Goal: Complete application form

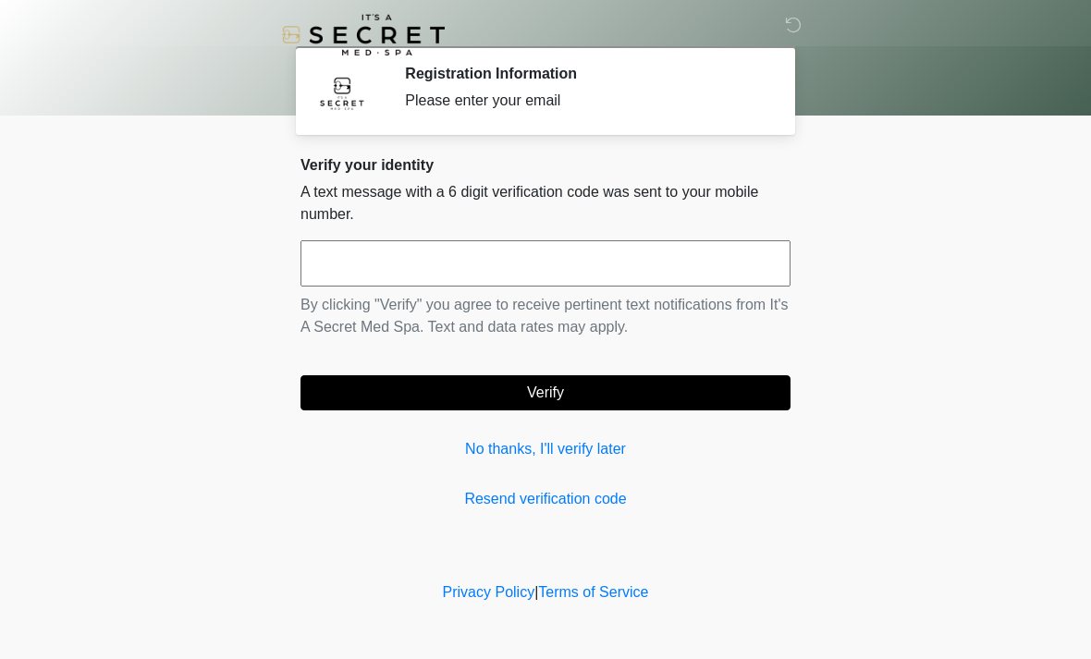
click at [526, 261] on input "text" at bounding box center [545, 263] width 490 height 46
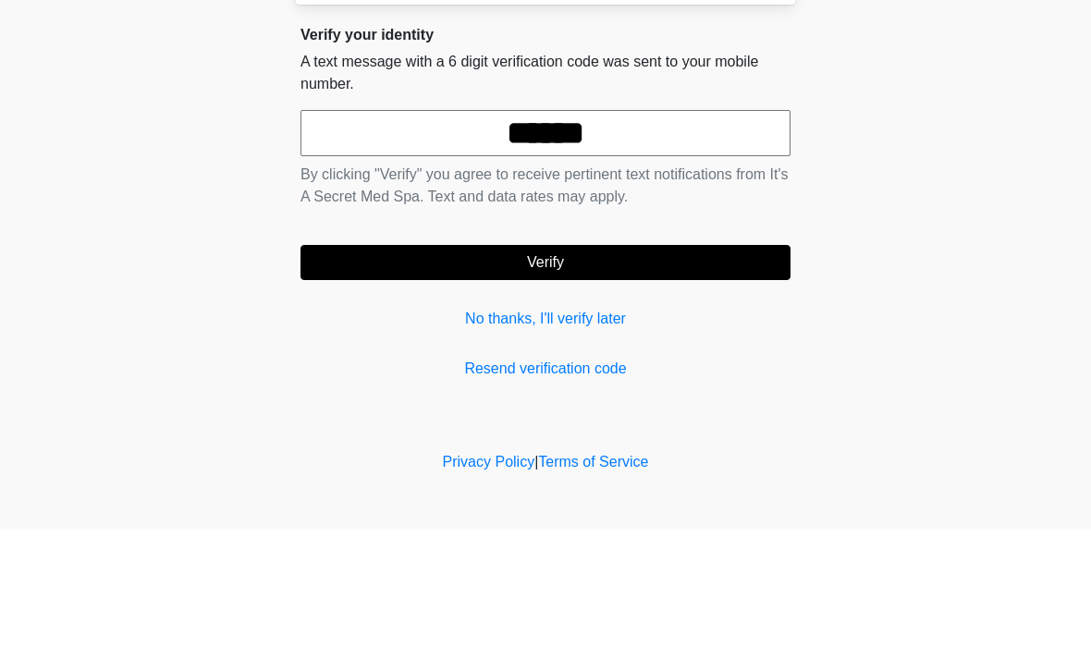
type input "******"
click at [649, 375] on button "Verify" at bounding box center [545, 392] width 490 height 35
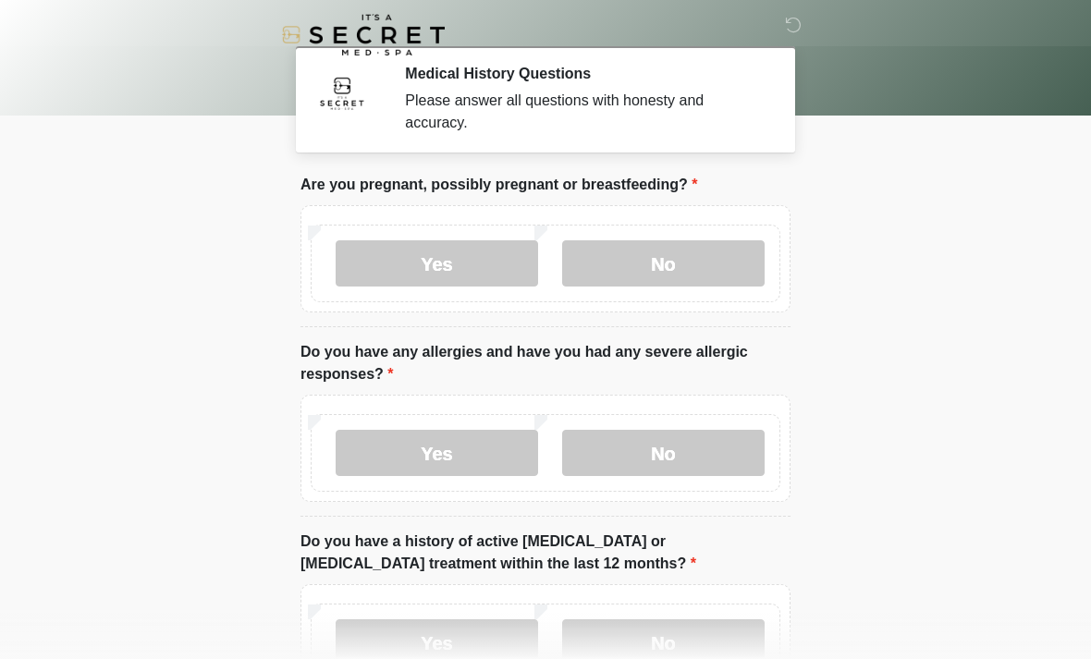
click at [684, 275] on label "No" at bounding box center [663, 263] width 202 height 46
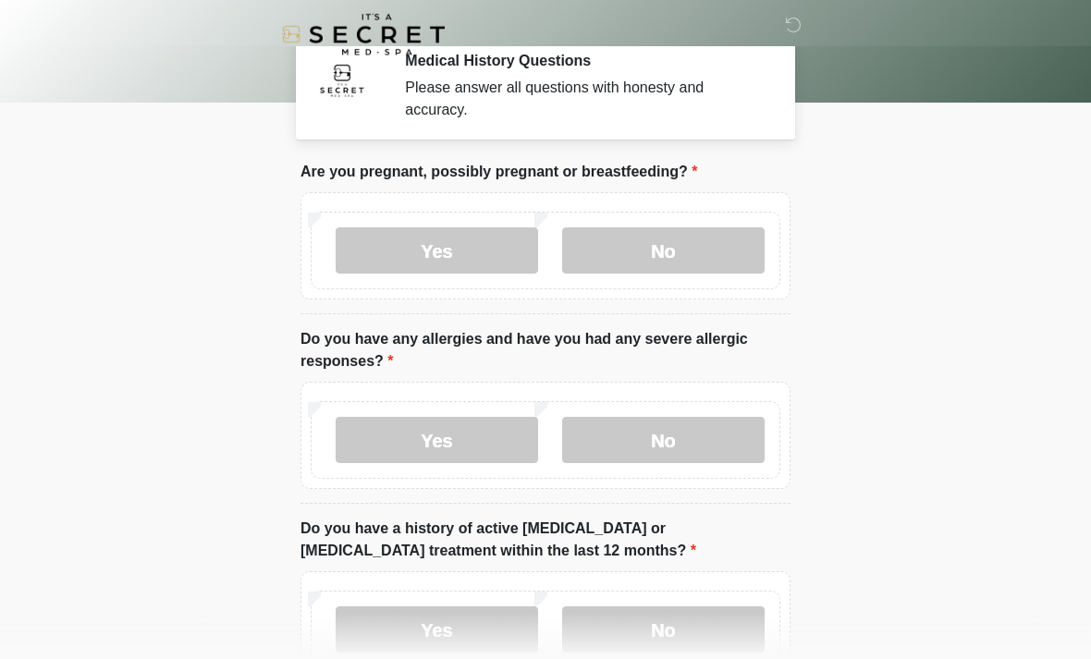
click at [688, 451] on label "No" at bounding box center [663, 441] width 202 height 46
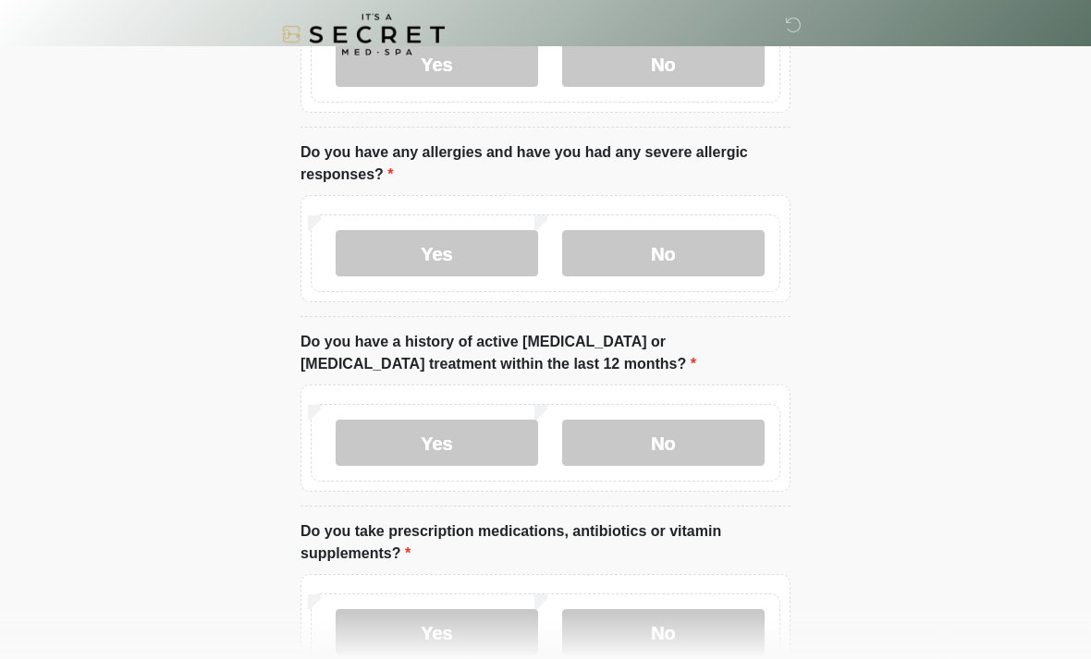
scroll to position [201, 0]
click at [691, 433] on label "No" at bounding box center [663, 442] width 202 height 46
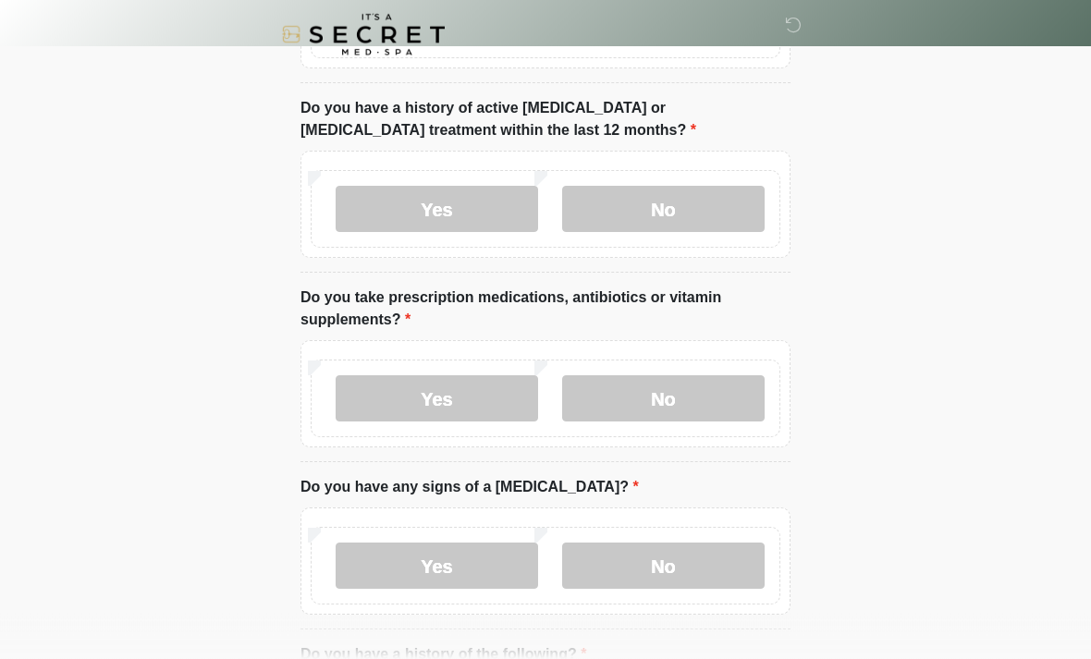
scroll to position [435, 0]
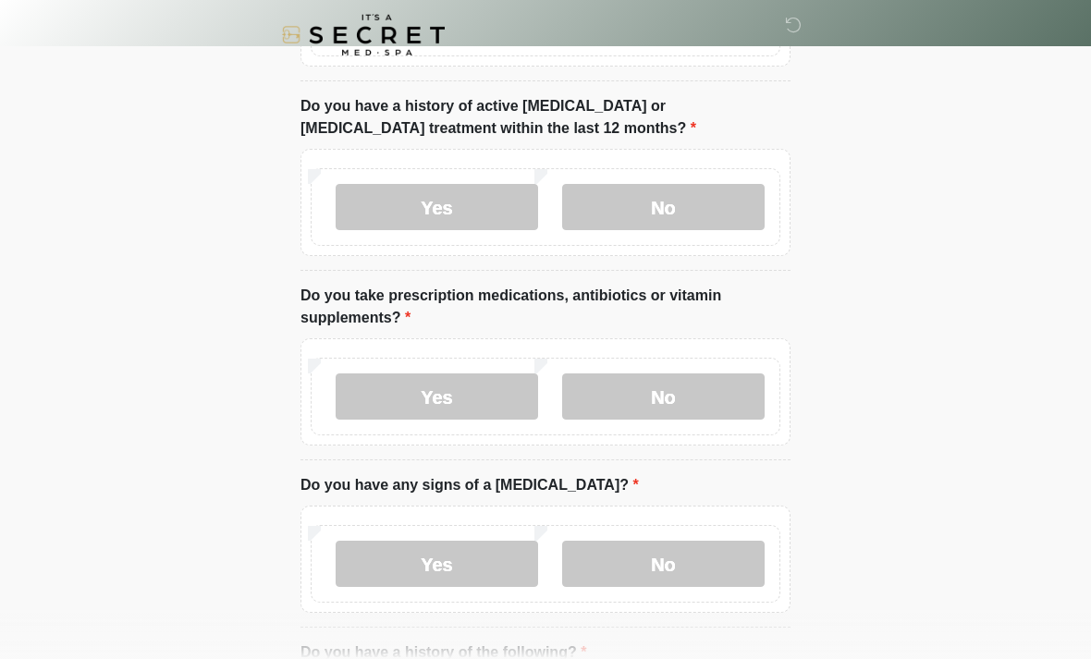
click at [461, 384] on label "Yes" at bounding box center [437, 396] width 202 height 46
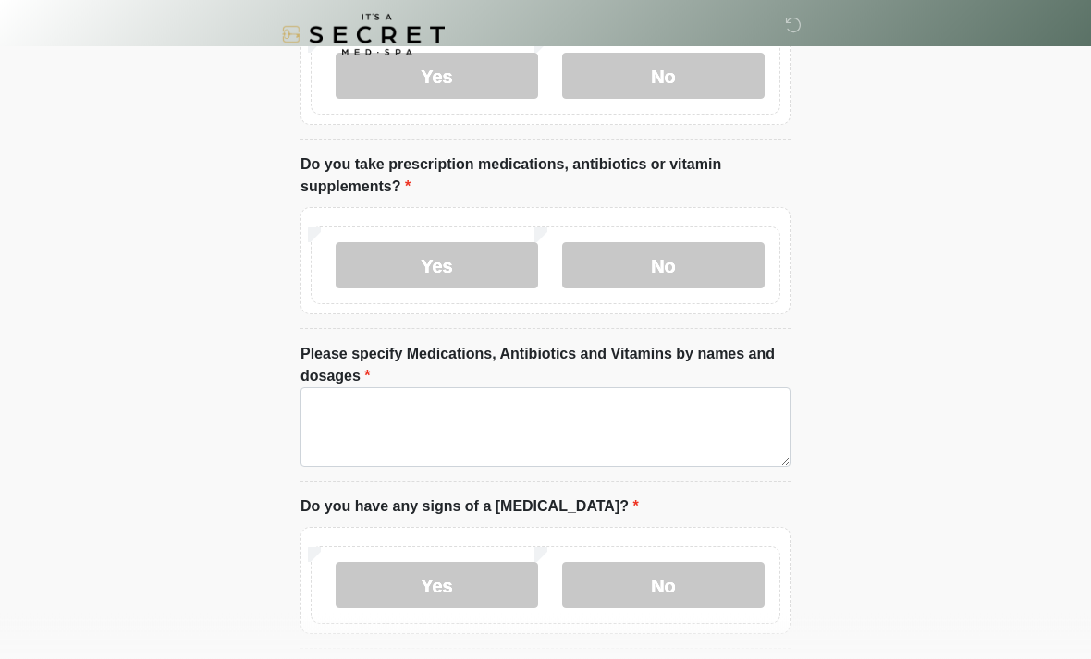
scroll to position [567, 0]
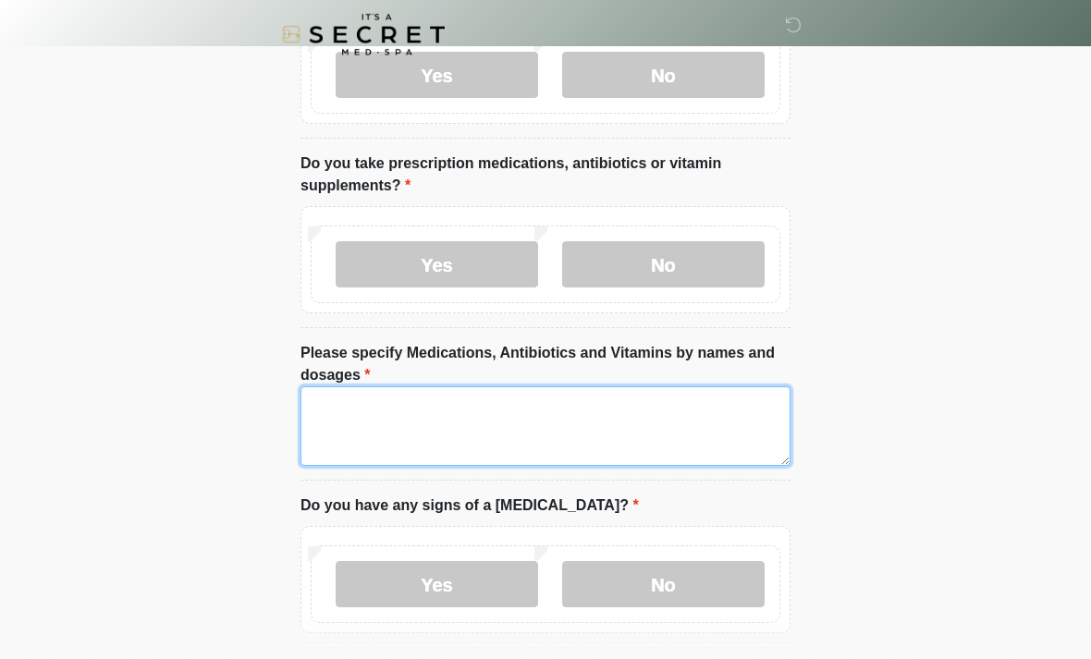
click at [656, 443] on textarea "Please specify Medications, Antibiotics and Vitamins by names and dosages" at bounding box center [545, 426] width 490 height 79
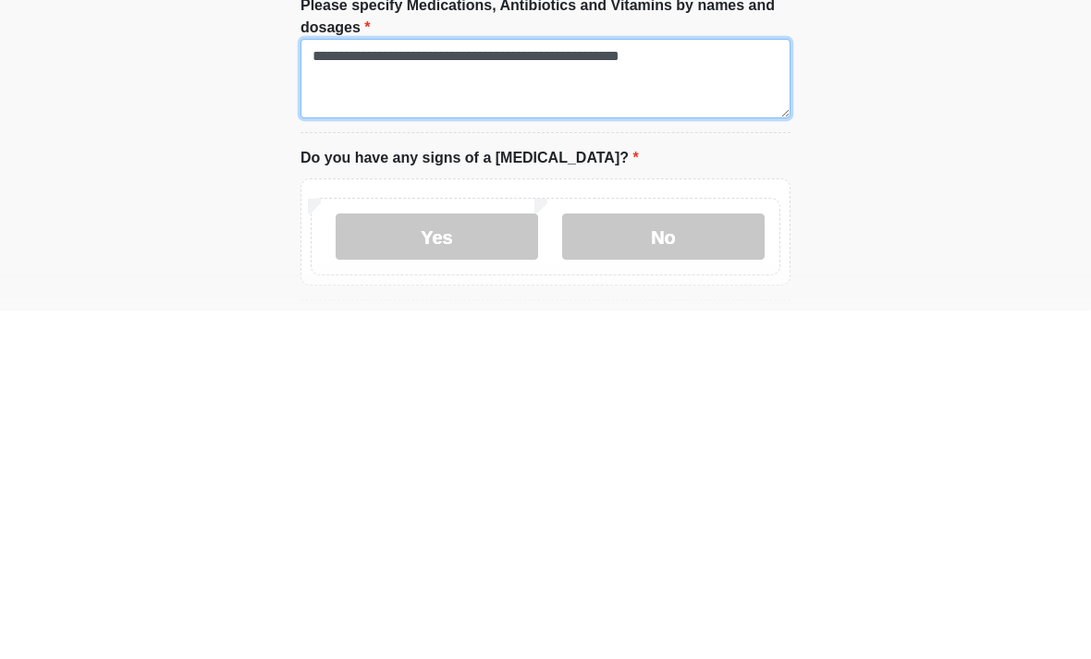
type textarea "**********"
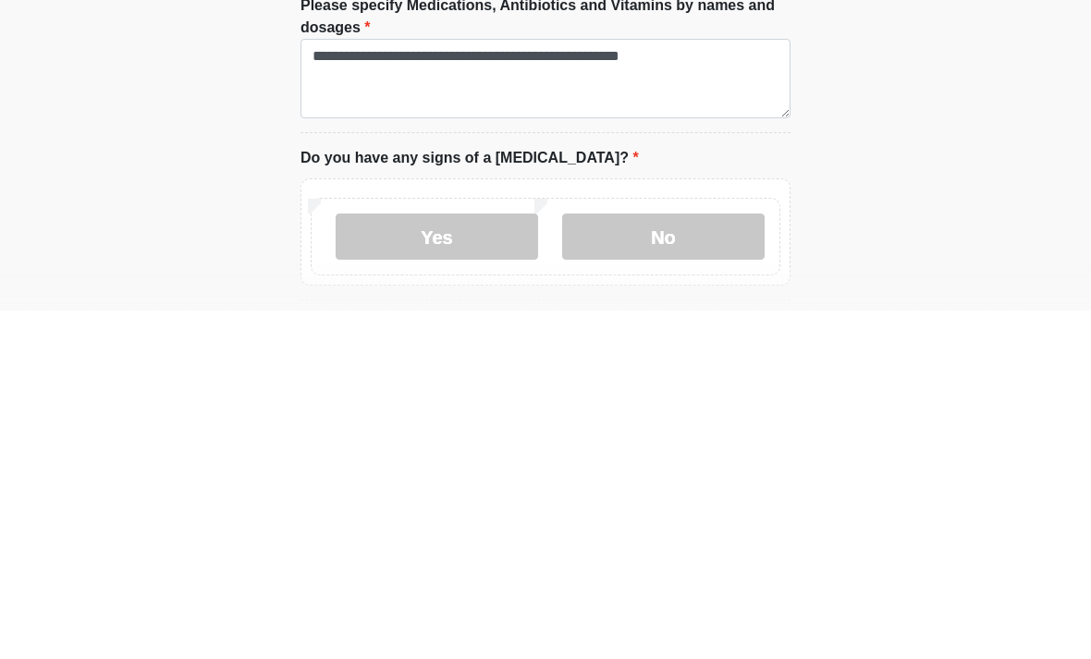
click at [628, 562] on label "No" at bounding box center [663, 585] width 202 height 46
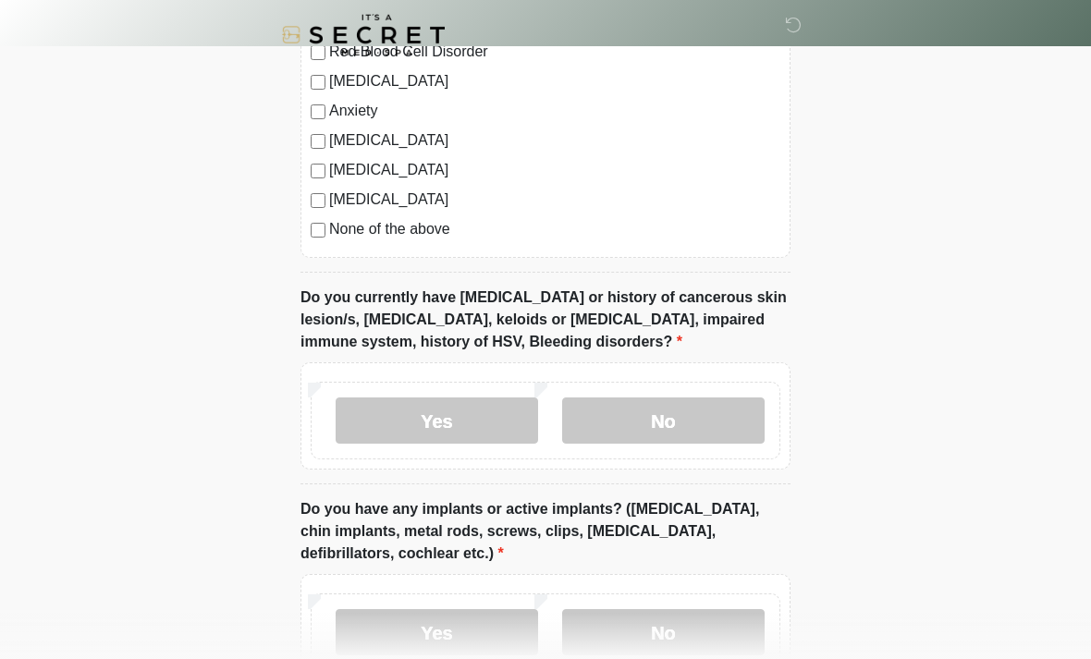
scroll to position [1402, 0]
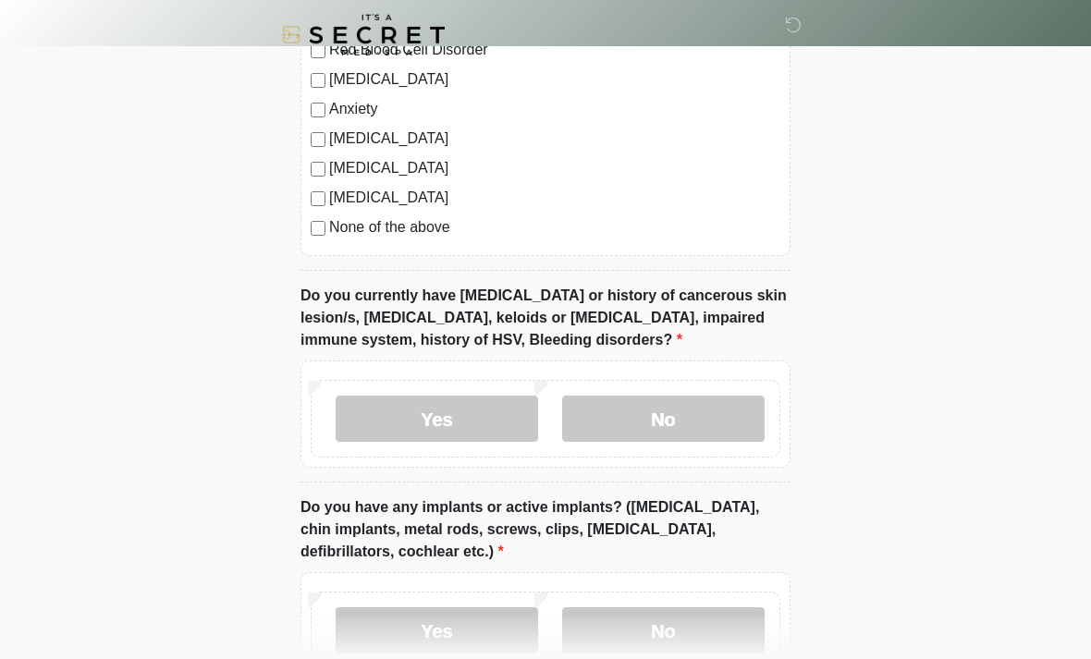
click at [681, 419] on label "No" at bounding box center [663, 419] width 202 height 46
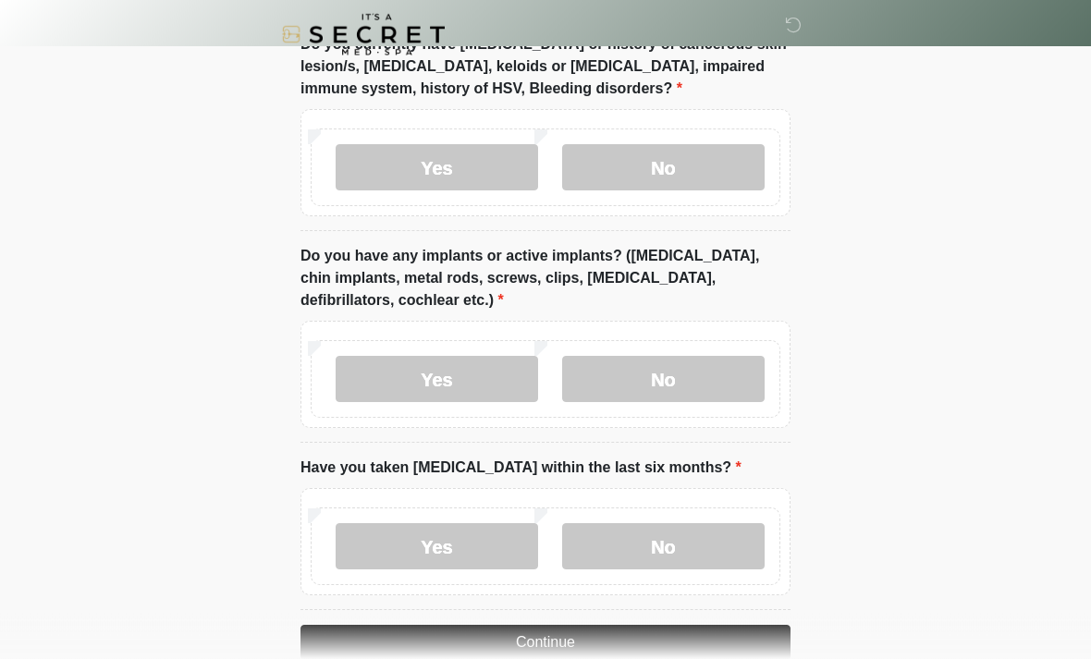
scroll to position [1657, 0]
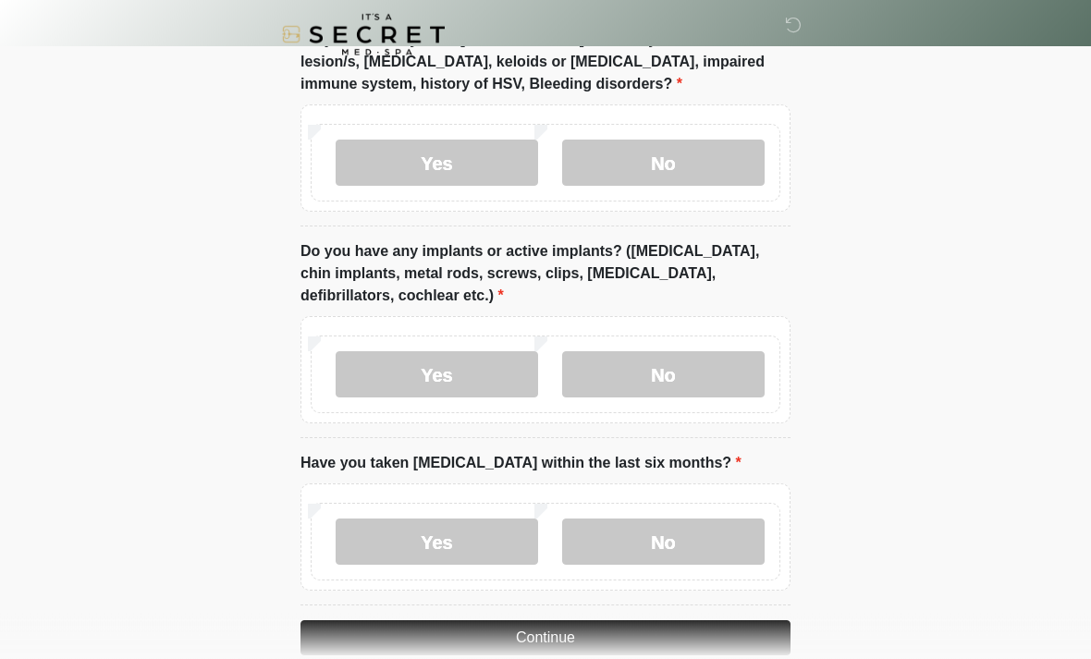
click at [706, 374] on label "No" at bounding box center [663, 375] width 202 height 46
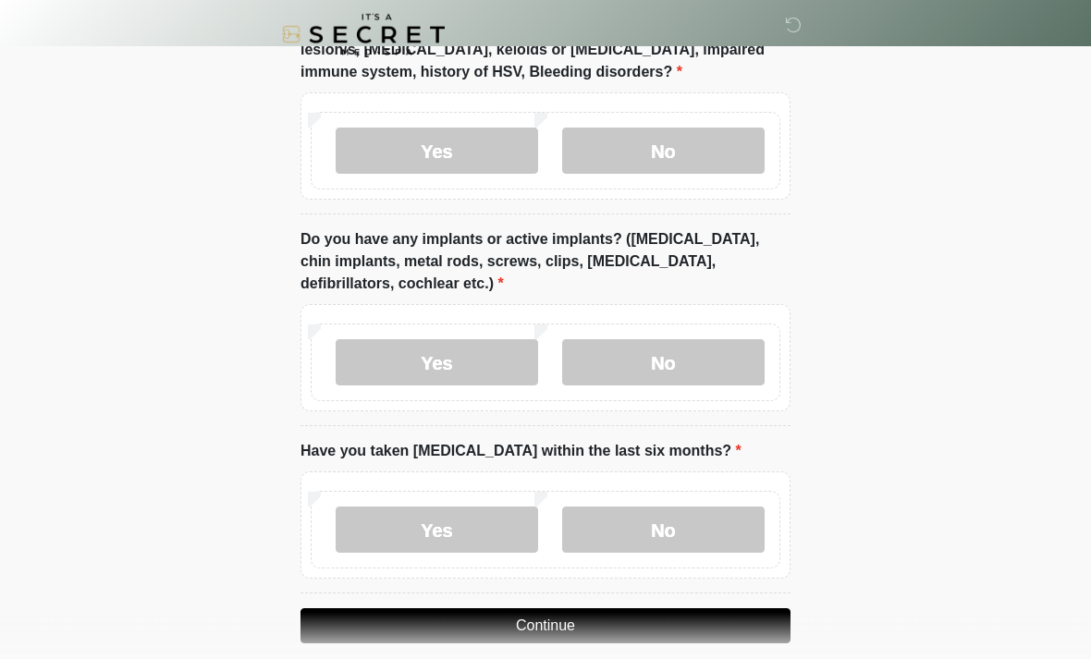
click at [660, 536] on label "No" at bounding box center [663, 530] width 202 height 46
click at [567, 615] on button "Continue" at bounding box center [545, 625] width 490 height 35
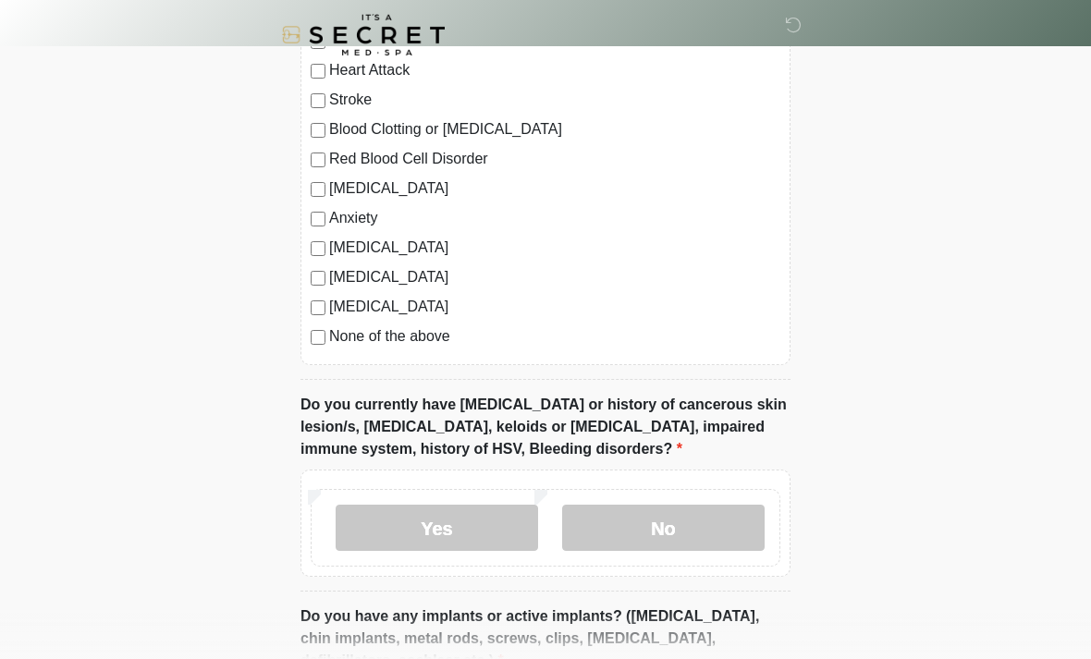
scroll to position [0, 0]
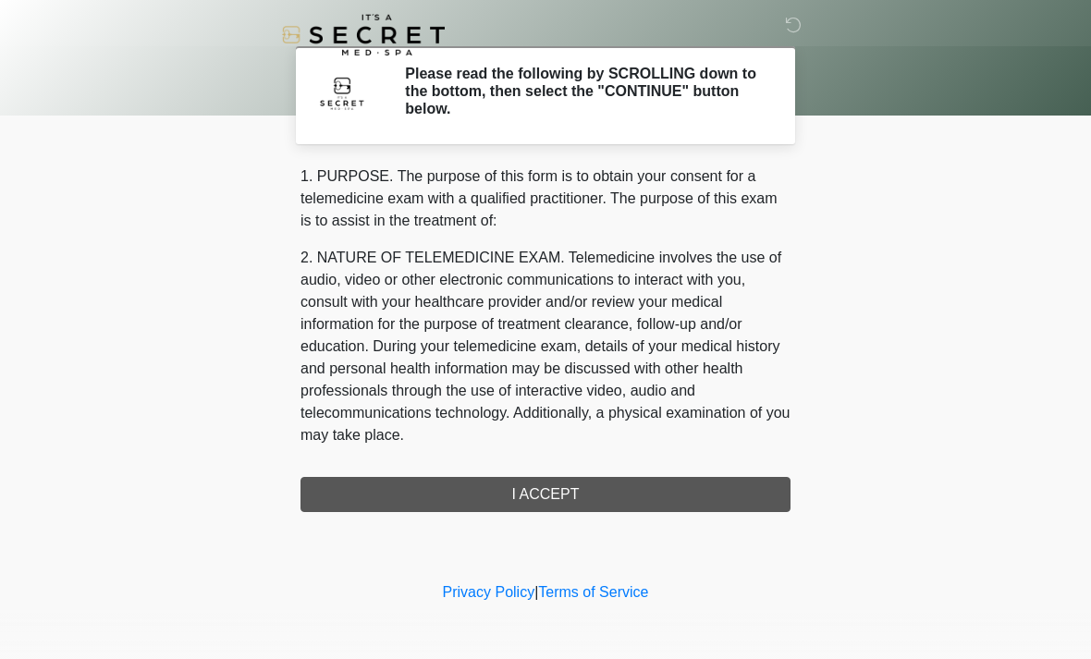
click at [627, 490] on div "1. PURPOSE. The purpose of this form is to obtain your consent for a telemedici…" at bounding box center [545, 338] width 490 height 347
click at [592, 483] on div "1. PURPOSE. The purpose of this form is to obtain your consent for a telemedici…" at bounding box center [545, 338] width 490 height 347
click at [524, 483] on div "1. PURPOSE. The purpose of this form is to obtain your consent for a telemedici…" at bounding box center [545, 338] width 490 height 347
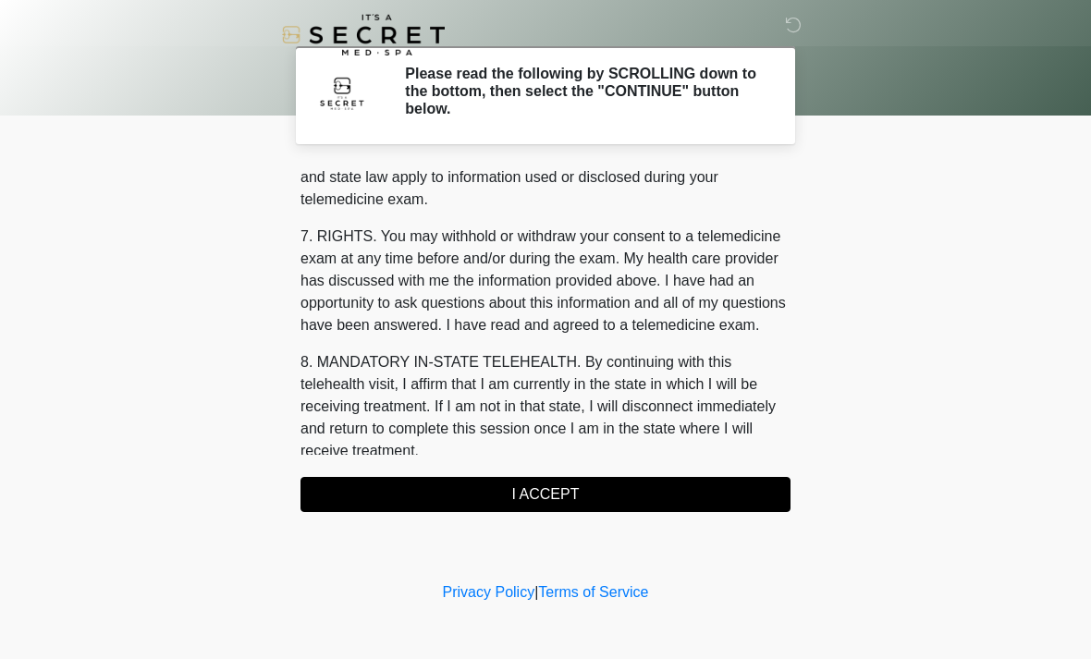
scroll to position [742, 0]
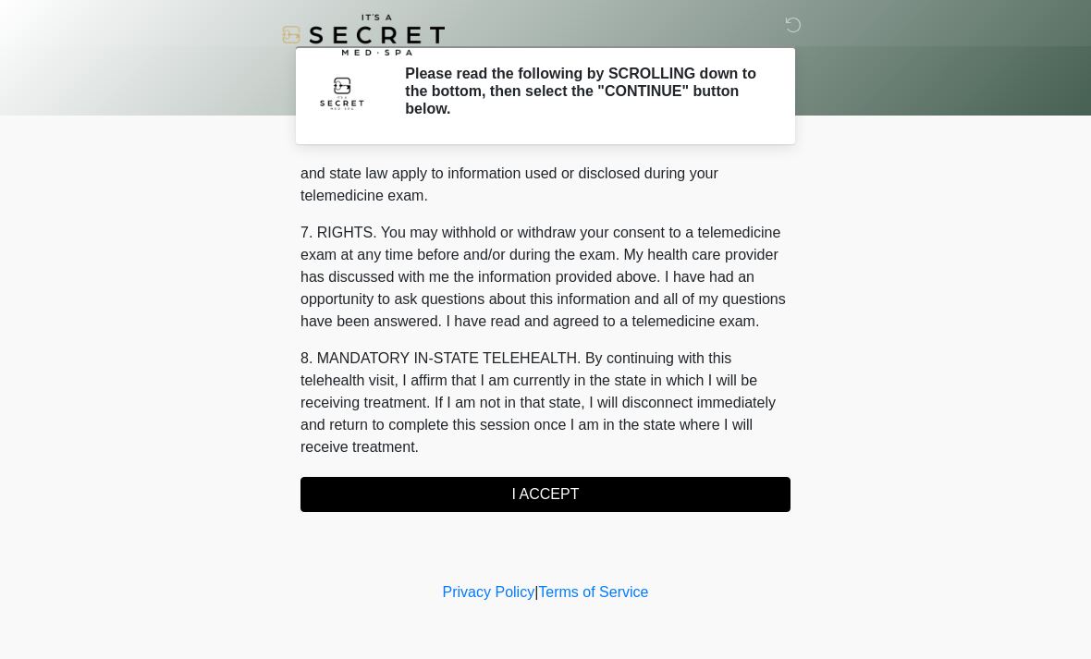
click at [553, 496] on button "I ACCEPT" at bounding box center [545, 494] width 490 height 35
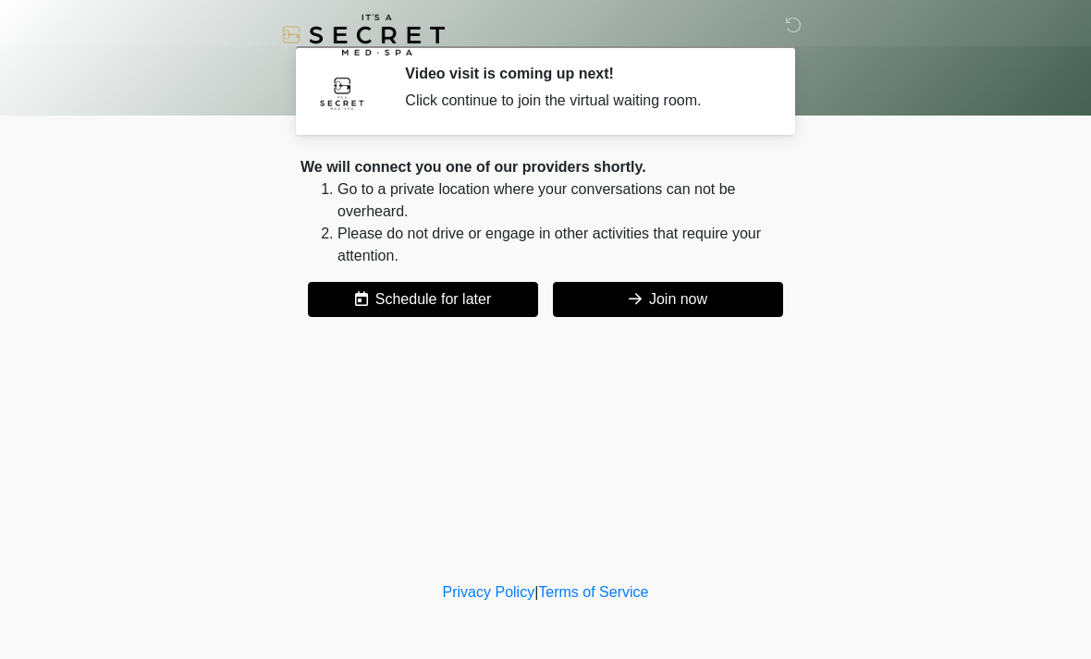
click at [694, 291] on button "Join now" at bounding box center [668, 299] width 230 height 35
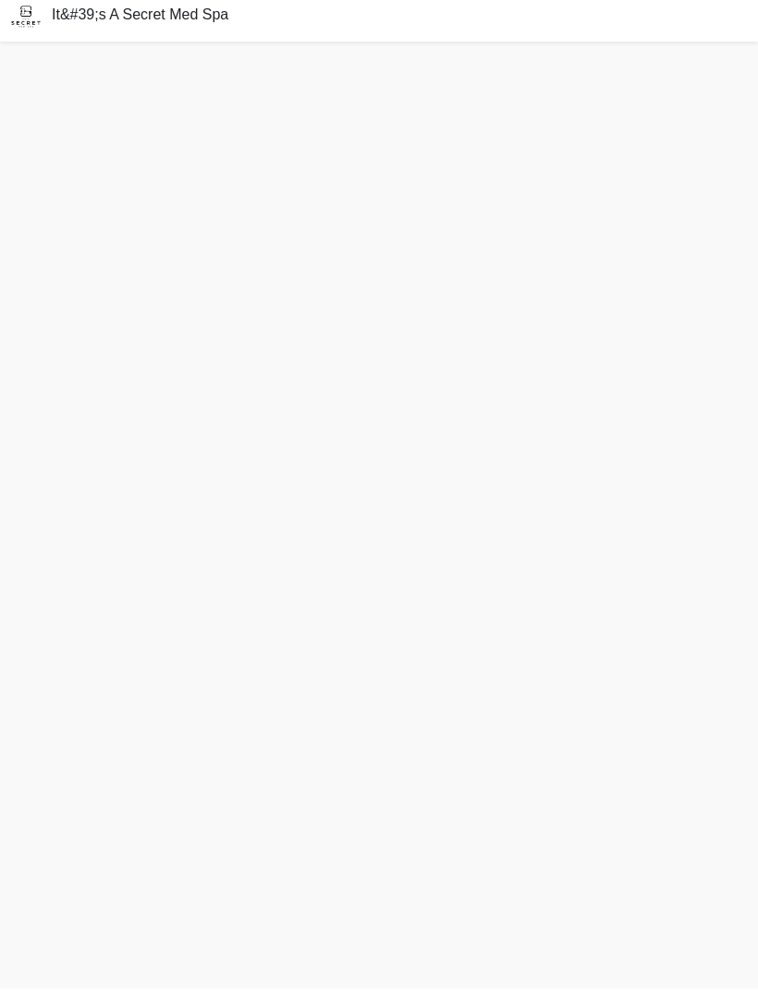
scroll to position [45, 0]
